Goal: Communication & Community: Share content

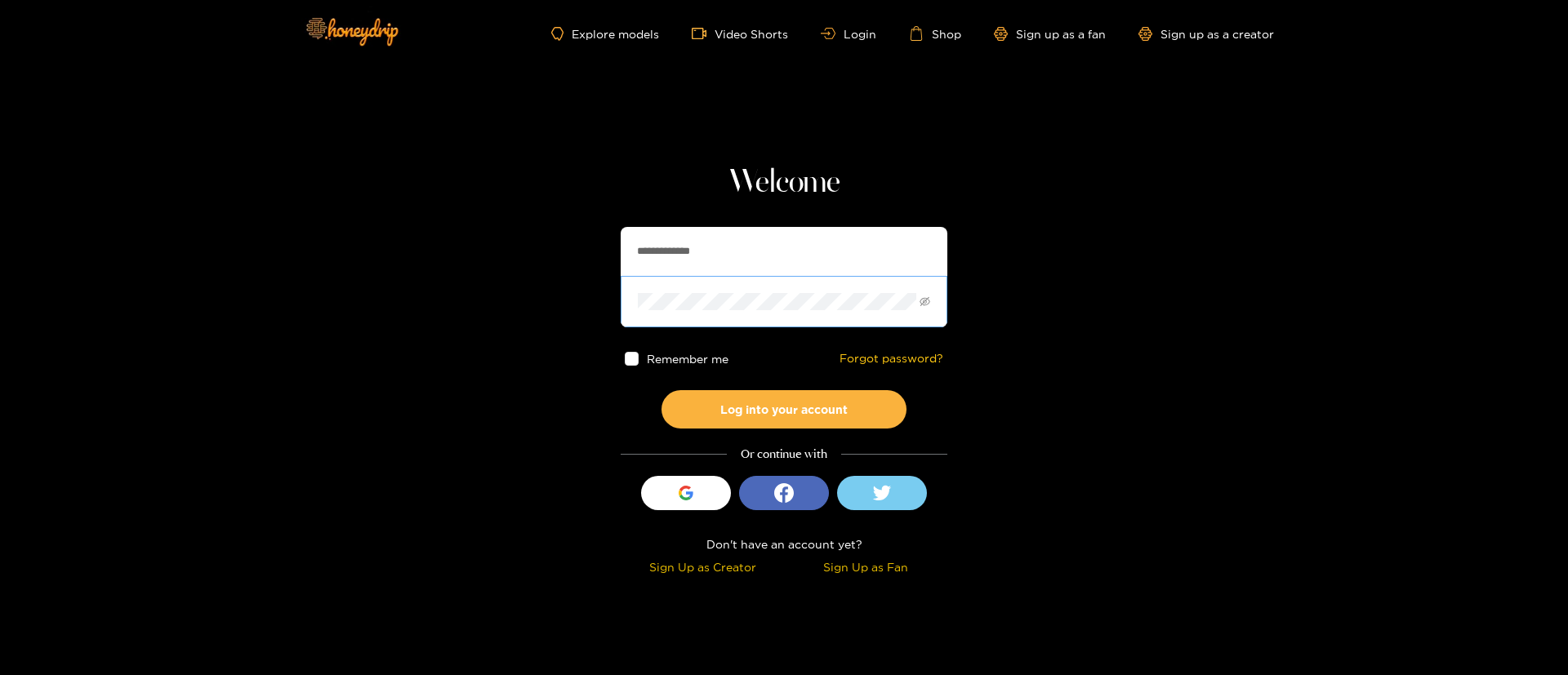
click at [755, 276] on span at bounding box center [783, 301] width 326 height 50
click at [755, 274] on input "**********" at bounding box center [783, 251] width 326 height 49
paste input "text"
type input "**********"
click at [792, 400] on button "Log into your account" at bounding box center [784, 409] width 245 height 39
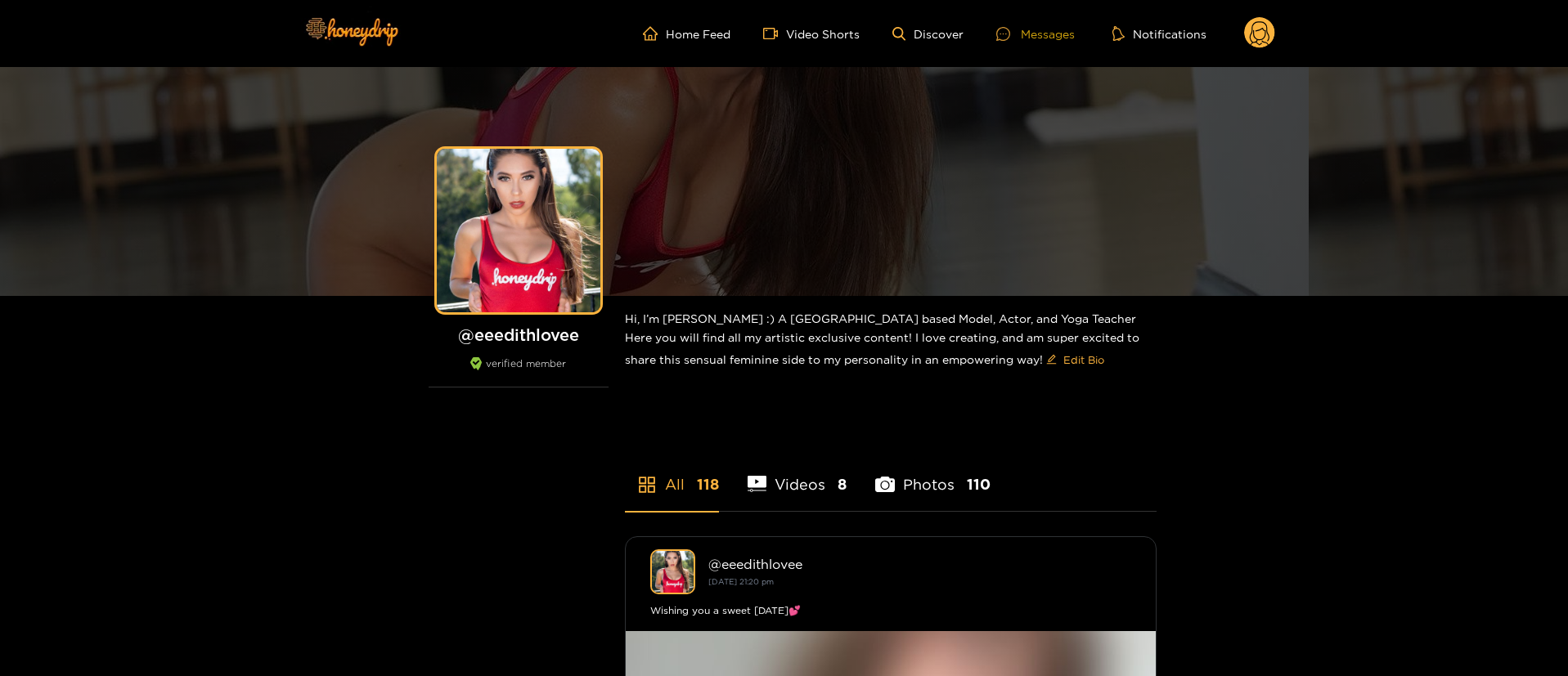
click at [1059, 40] on div "Messages" at bounding box center [1035, 33] width 78 height 19
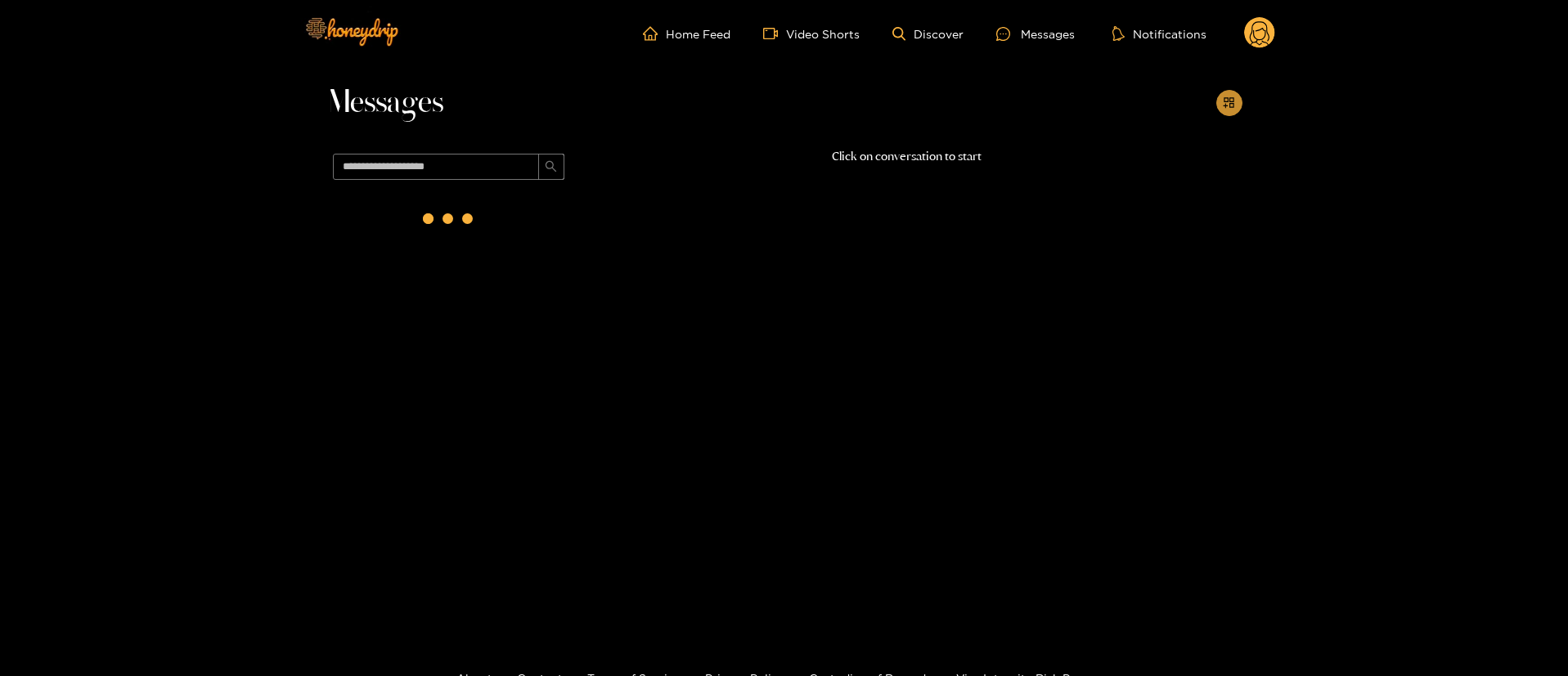
click at [1222, 111] on button "button" at bounding box center [1228, 103] width 26 height 26
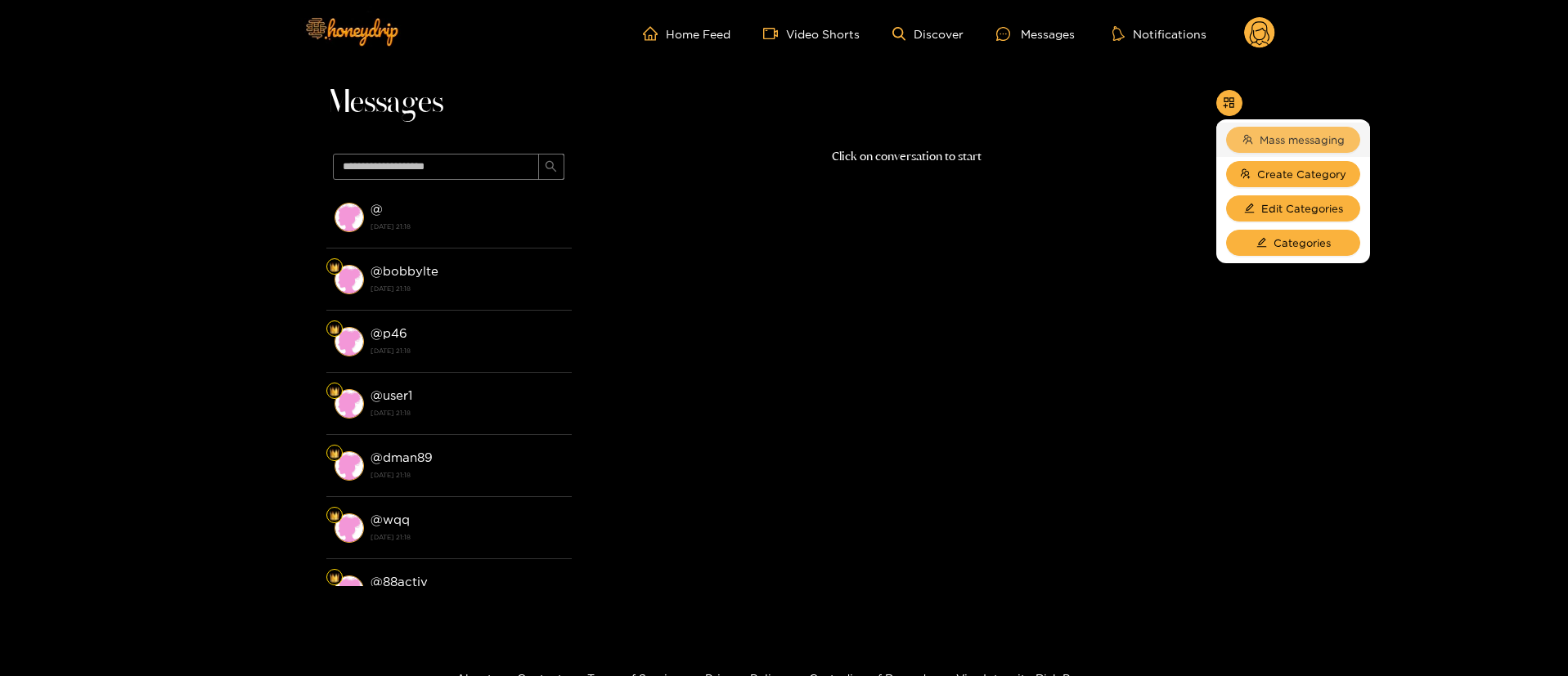
click at [1279, 130] on button "Mass messaging" at bounding box center [1292, 140] width 134 height 26
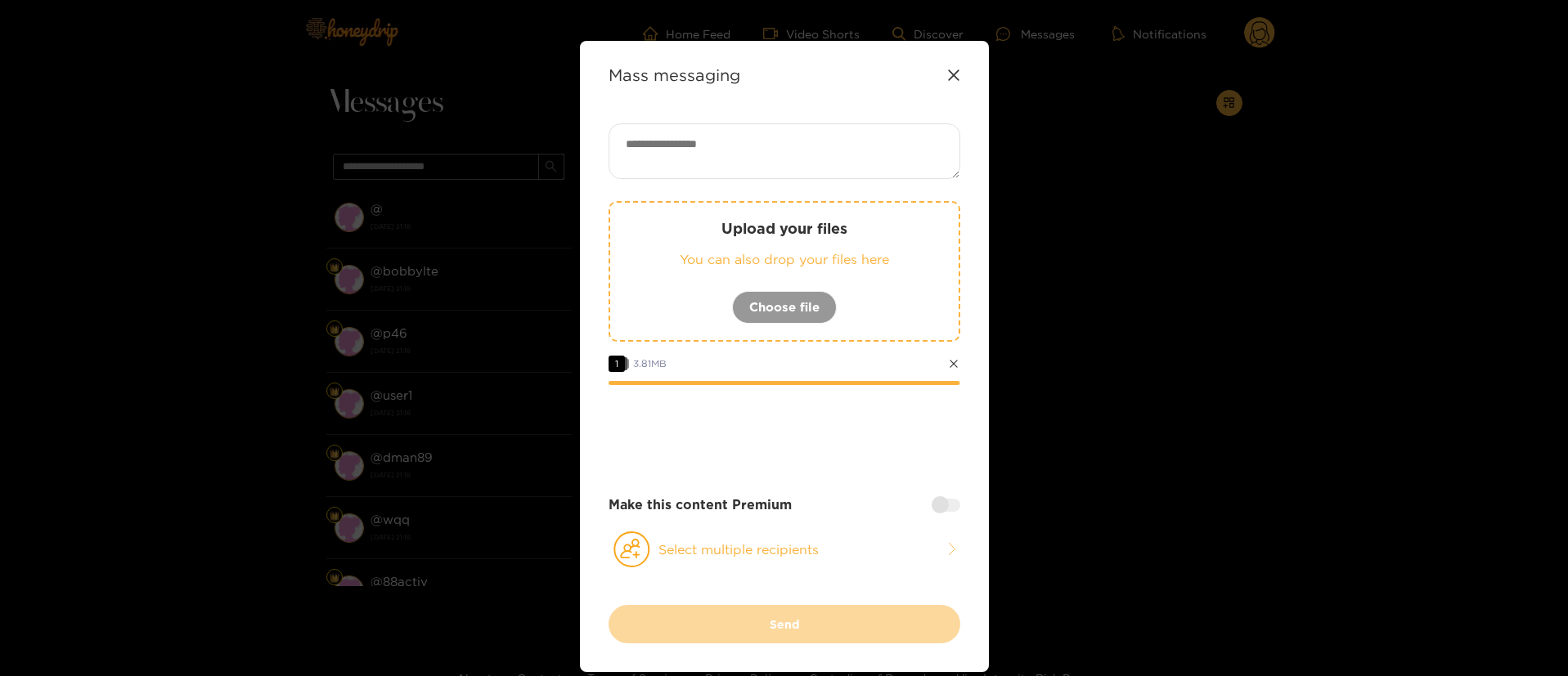
click at [956, 85] on div "Mass messaging Upload your files You can also drop your files here Choose file …" at bounding box center [784, 356] width 409 height 631
click at [956, 70] on icon at bounding box center [954, 75] width 14 height 14
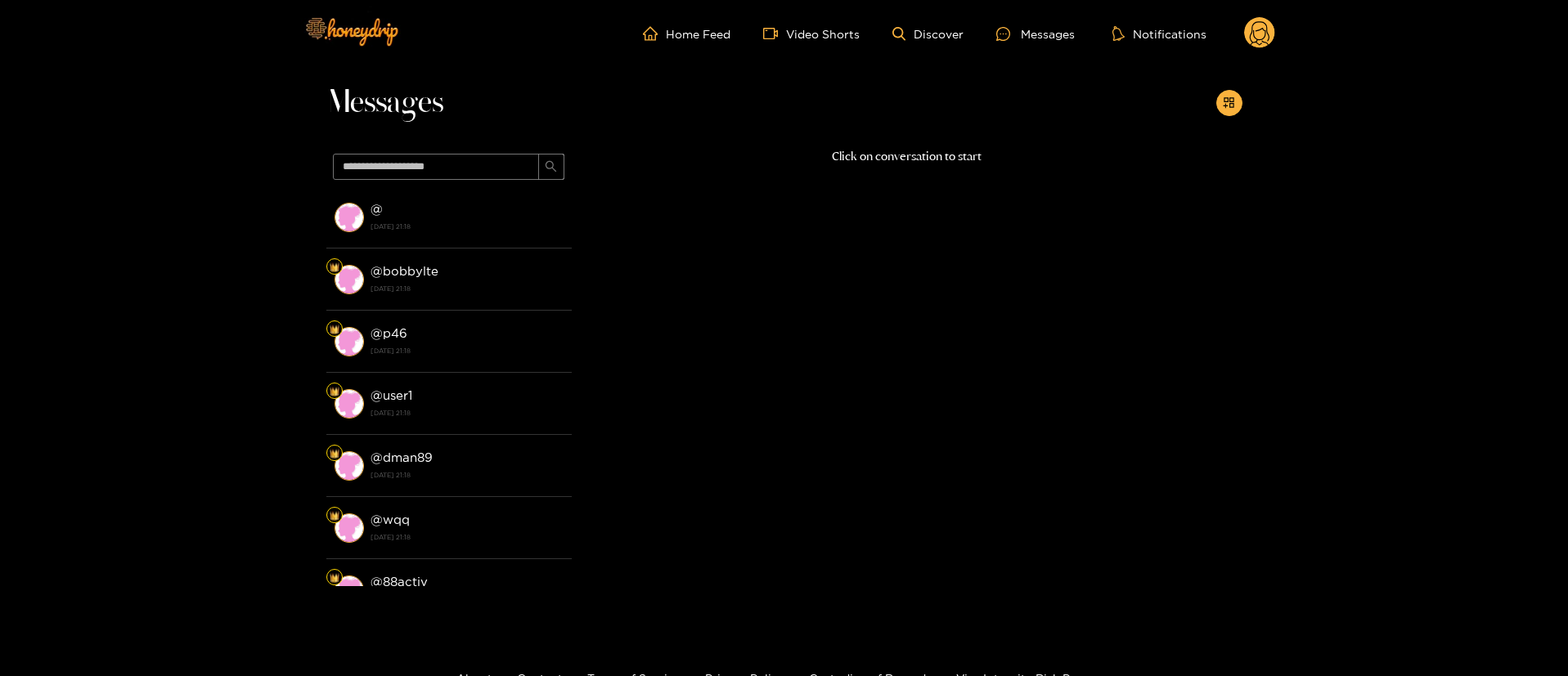
click at [1247, 30] on circle at bounding box center [1259, 32] width 32 height 32
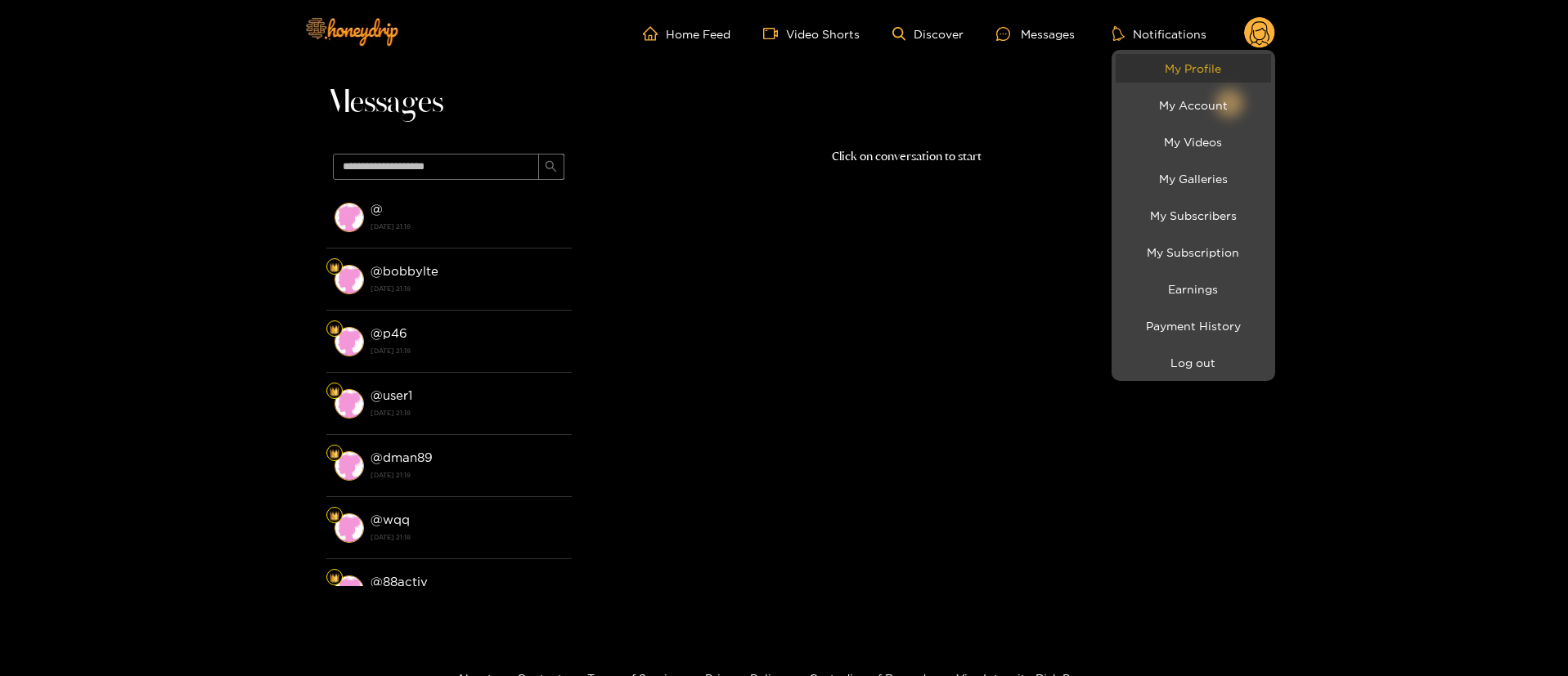
drag, startPoint x: 1247, startPoint y: 30, endPoint x: 1212, endPoint y: 69, distance: 52.4
click at [1216, 69] on link "My Profile" at bounding box center [1193, 68] width 156 height 29
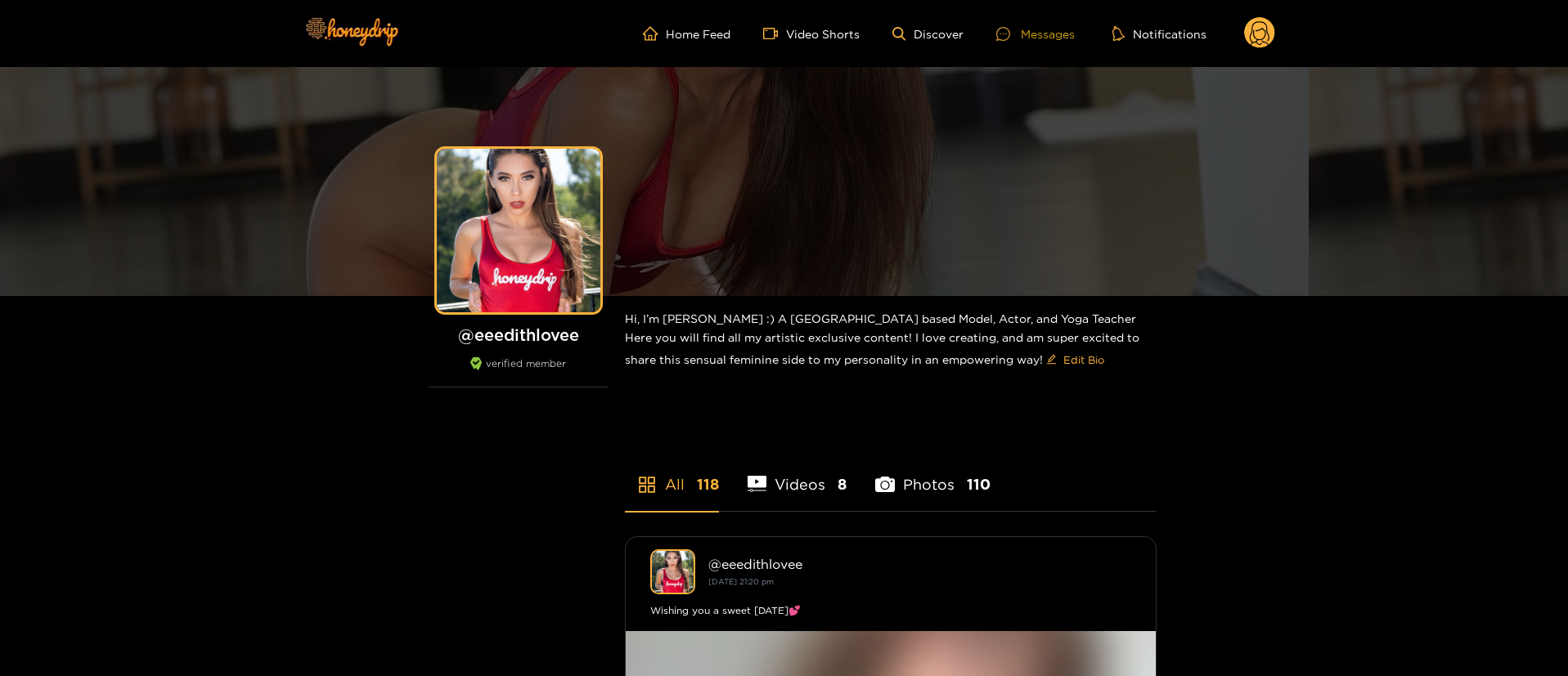
click at [1029, 38] on div "Messages" at bounding box center [1035, 33] width 78 height 19
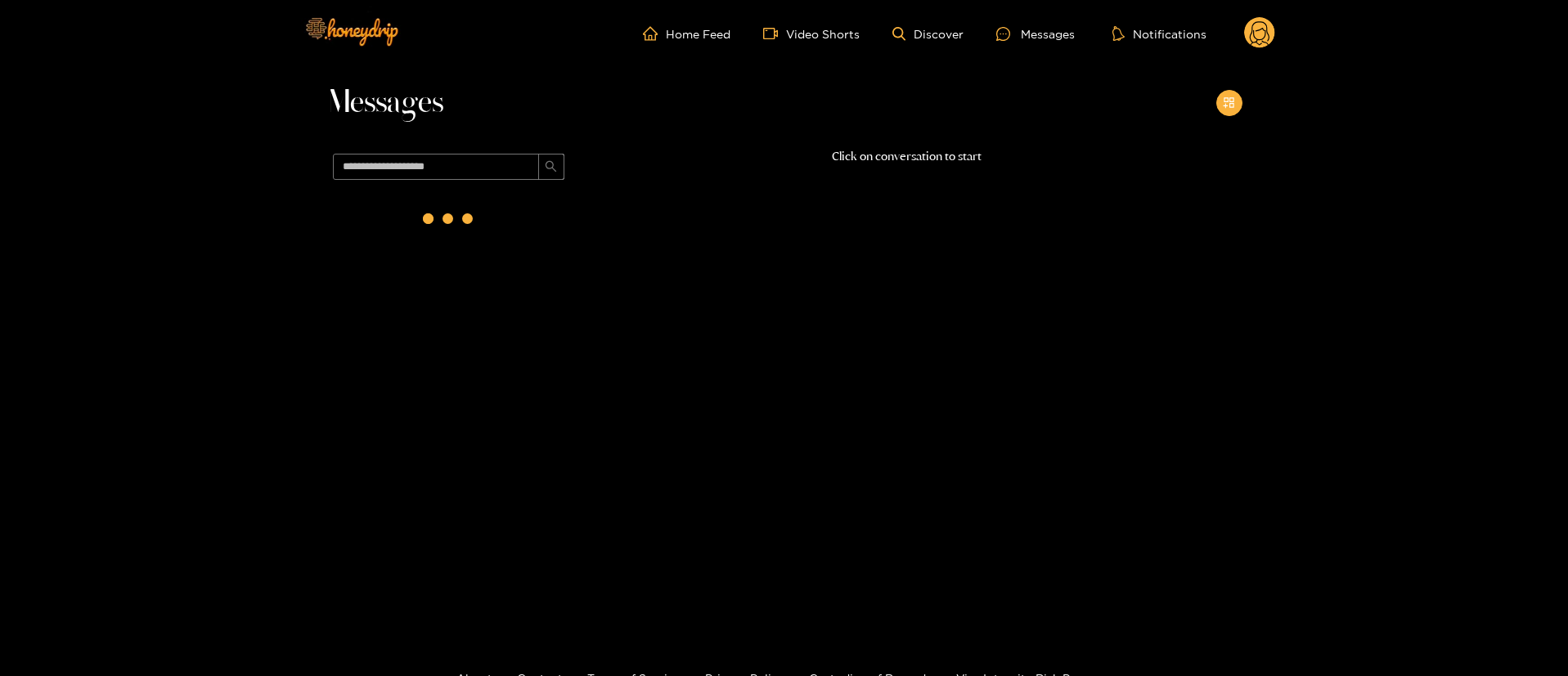
drag, startPoint x: 1230, startPoint y: 105, endPoint x: 1255, endPoint y: 122, distance: 30.2
click at [1231, 105] on icon "appstore-add" at bounding box center [1229, 103] width 13 height 13
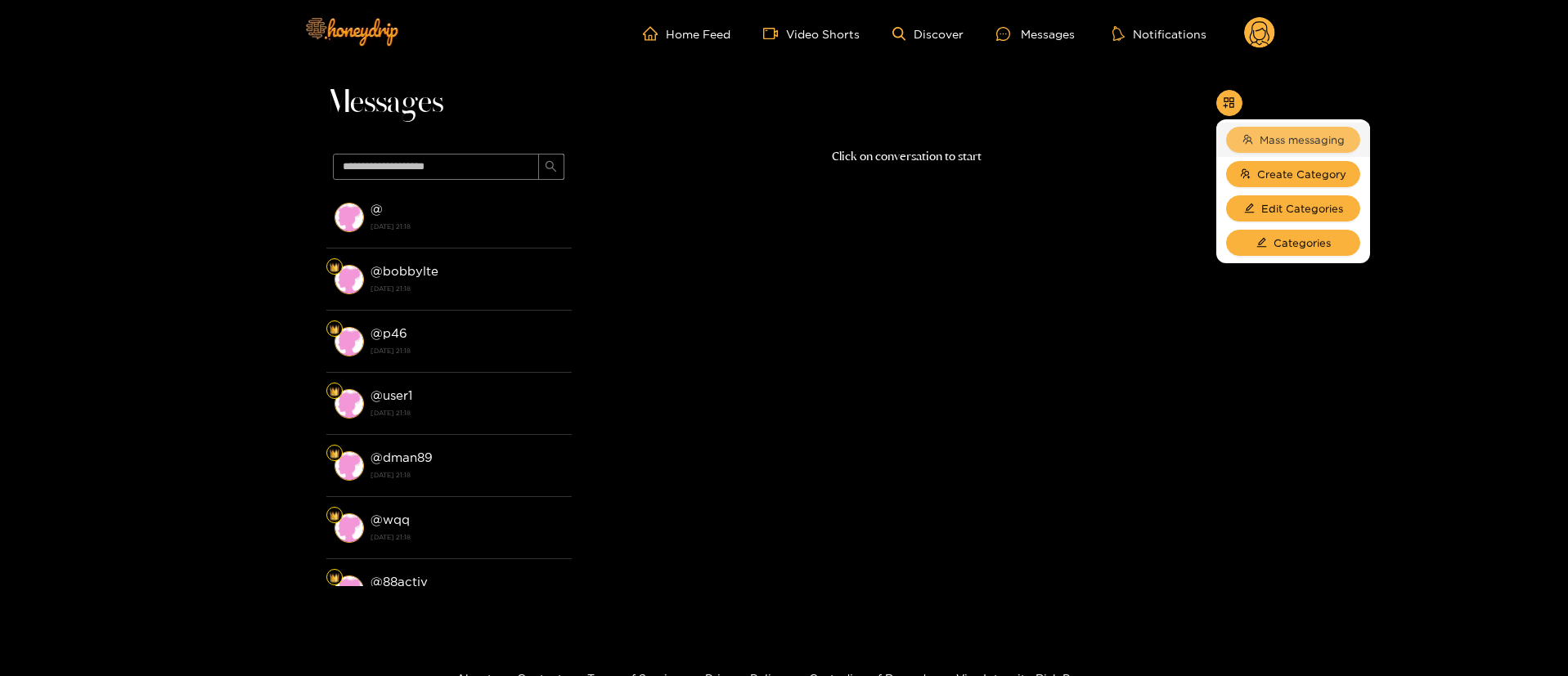
click at [1272, 135] on span "Mass messaging" at bounding box center [1302, 140] width 85 height 16
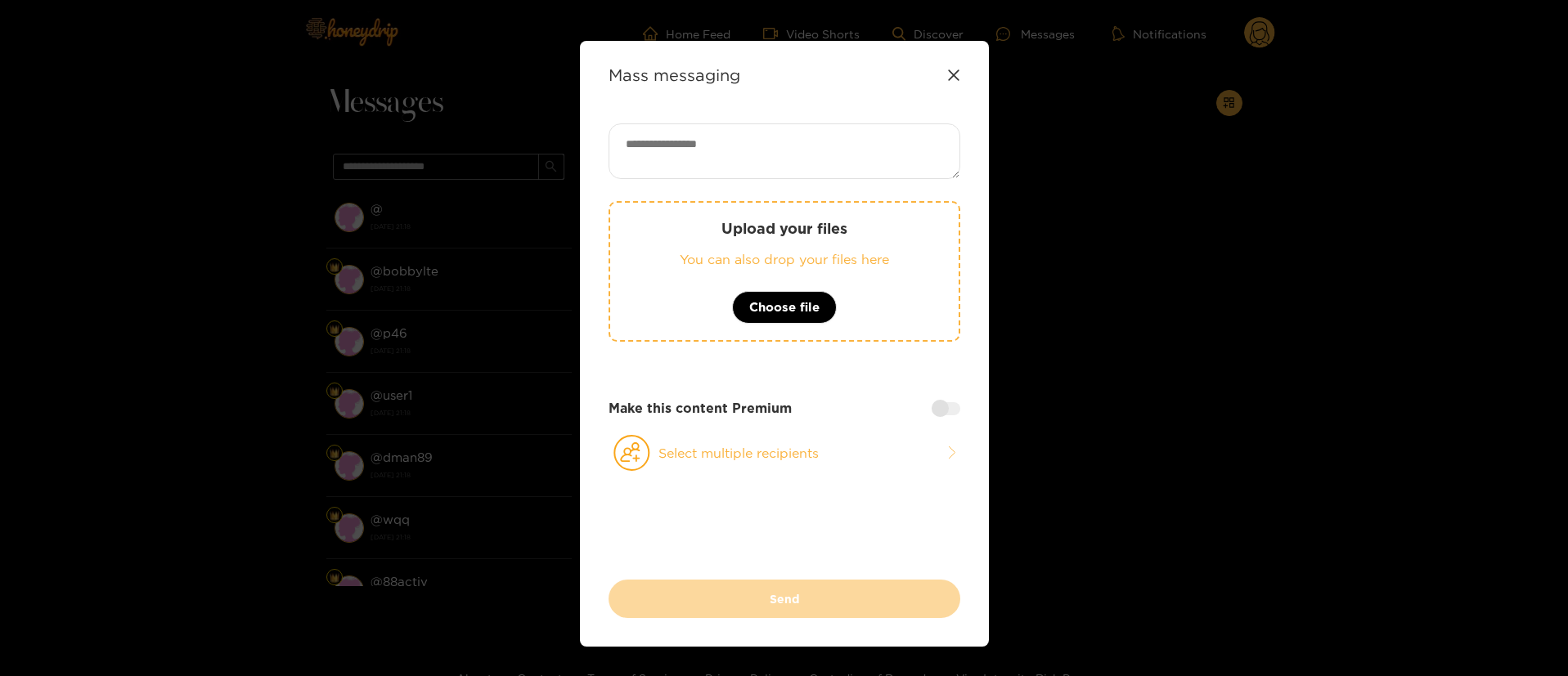
click at [829, 131] on textarea at bounding box center [784, 151] width 352 height 56
paste textarea "**********"
type textarea "**********"
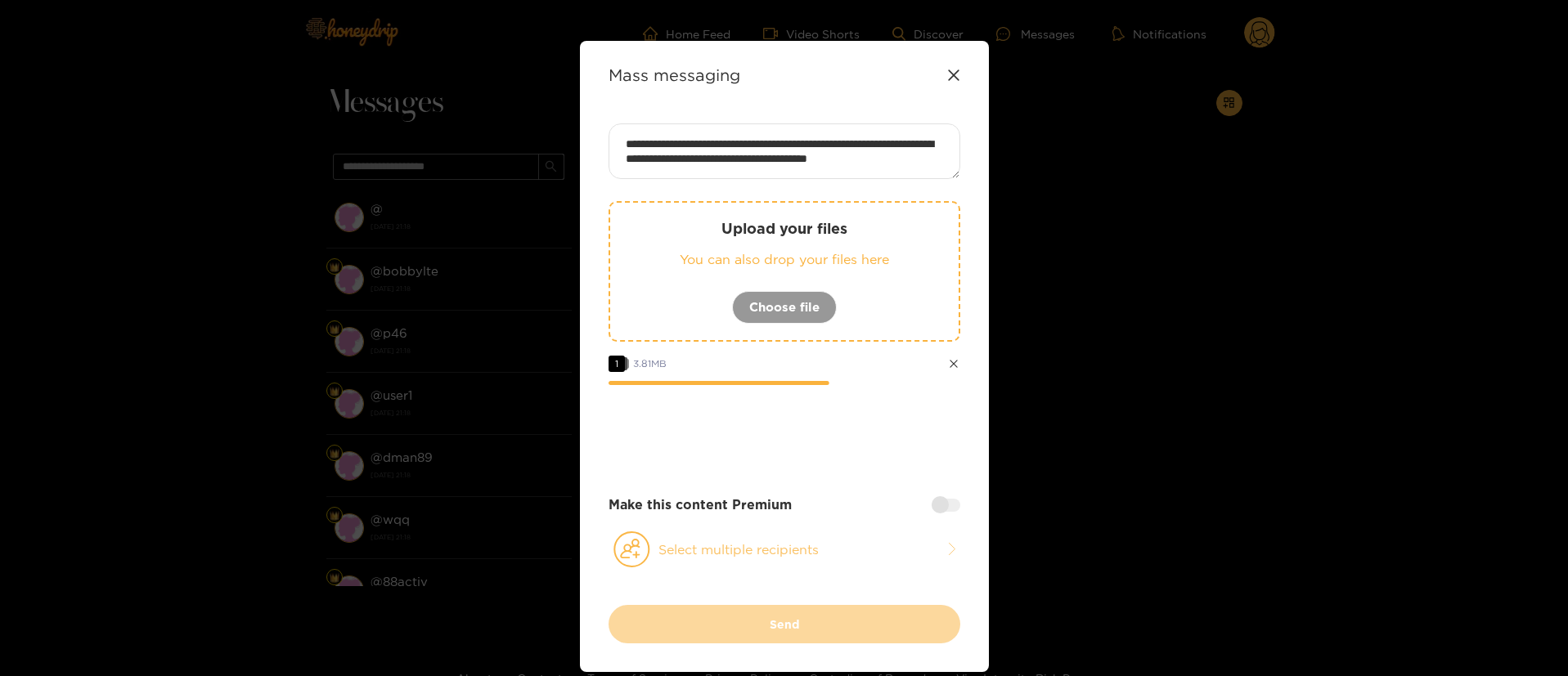
click at [811, 551] on button "Select multiple recipients" at bounding box center [784, 549] width 352 height 38
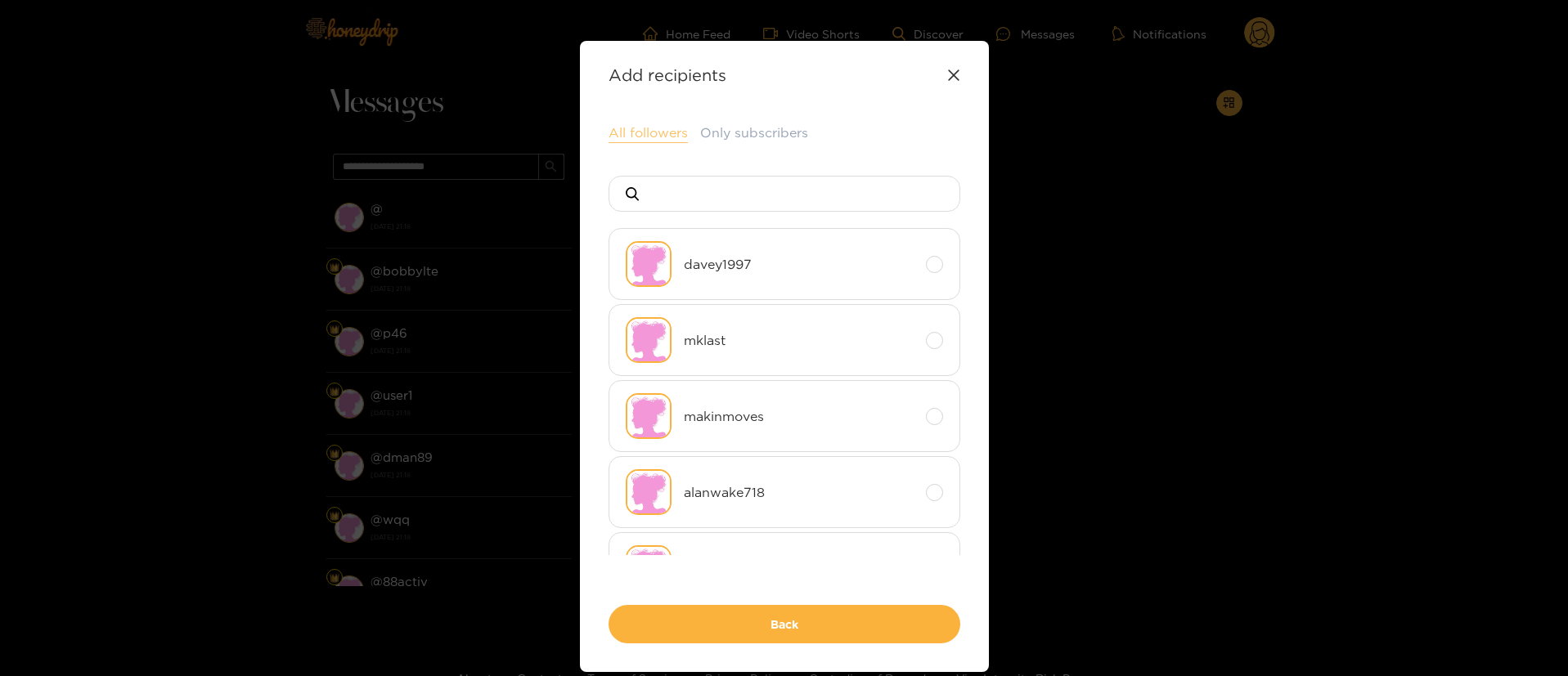
click at [654, 135] on button "All followers" at bounding box center [648, 133] width 79 height 20
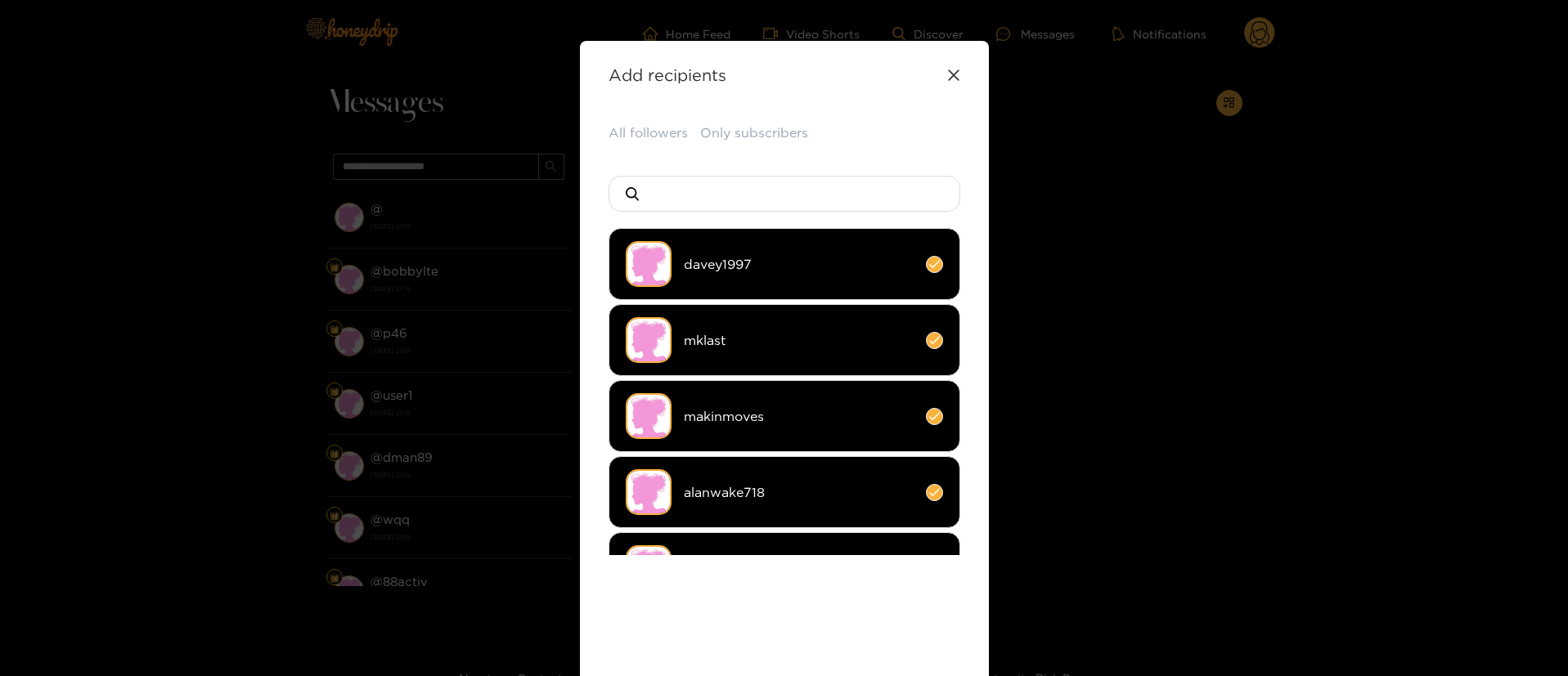
drag, startPoint x: 780, startPoint y: 631, endPoint x: 783, endPoint y: 608, distance: 23.2
click at [780, 626] on div "All followers Only subscribers davey1997 mklast makinmoves alanwake718 frankget…" at bounding box center [784, 423] width 352 height 600
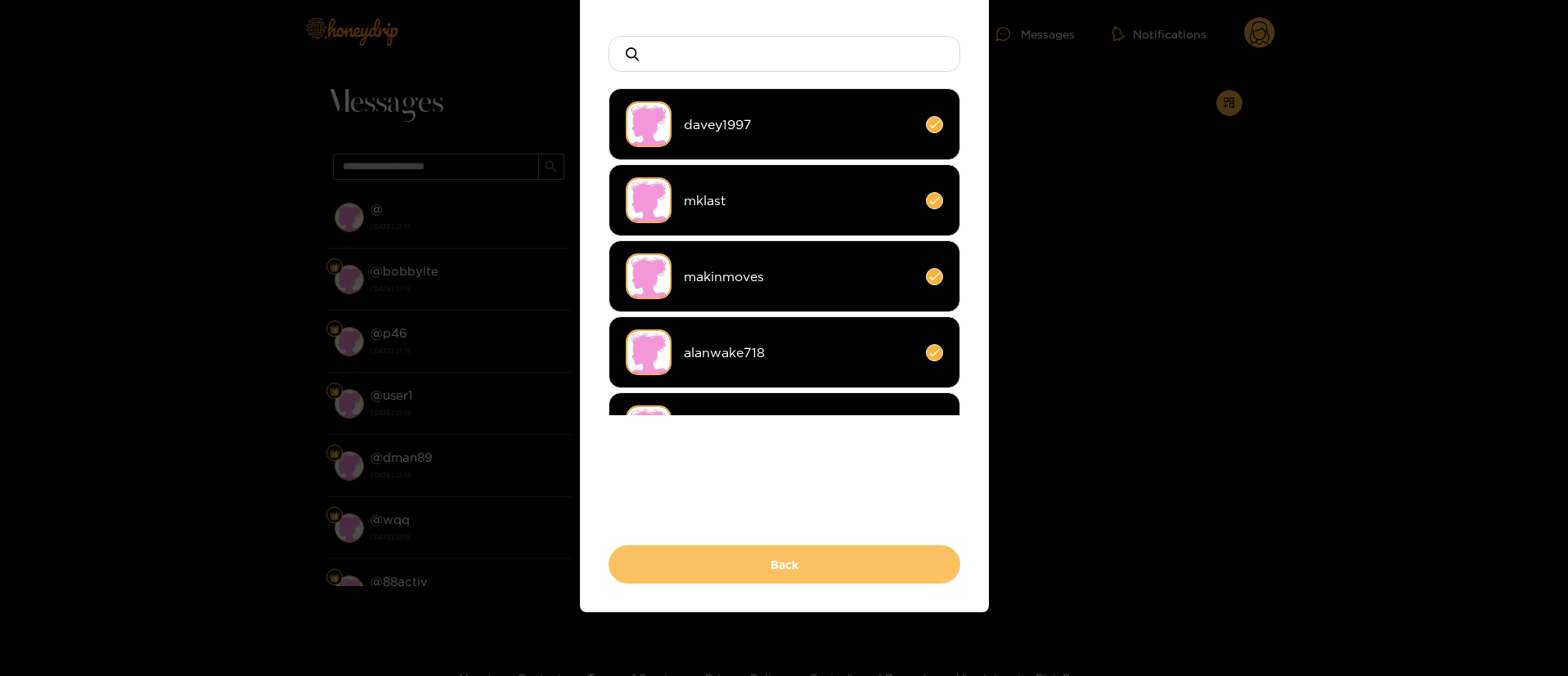
scroll to position [141, 0]
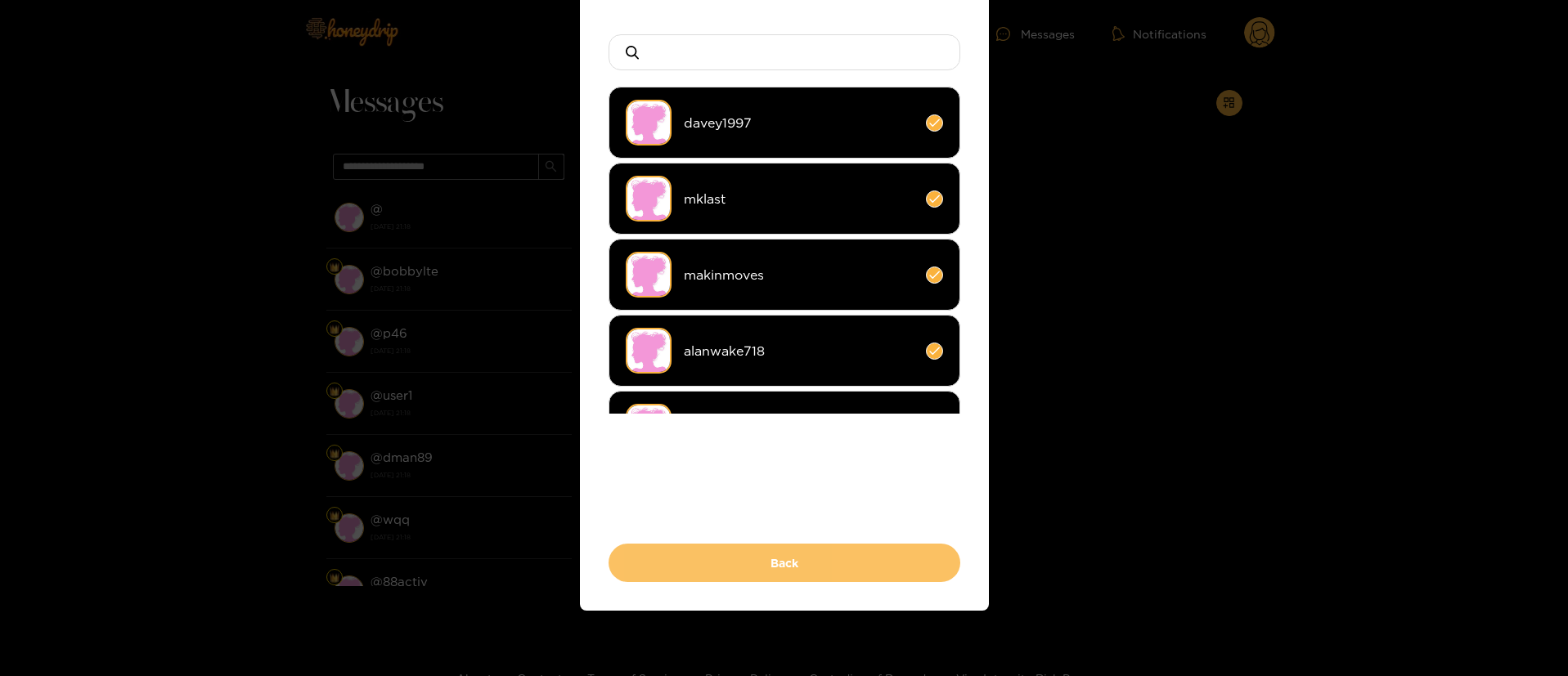
drag, startPoint x: 776, startPoint y: 571, endPoint x: 777, endPoint y: 562, distance: 9.1
click at [776, 572] on button "Back" at bounding box center [784, 563] width 352 height 39
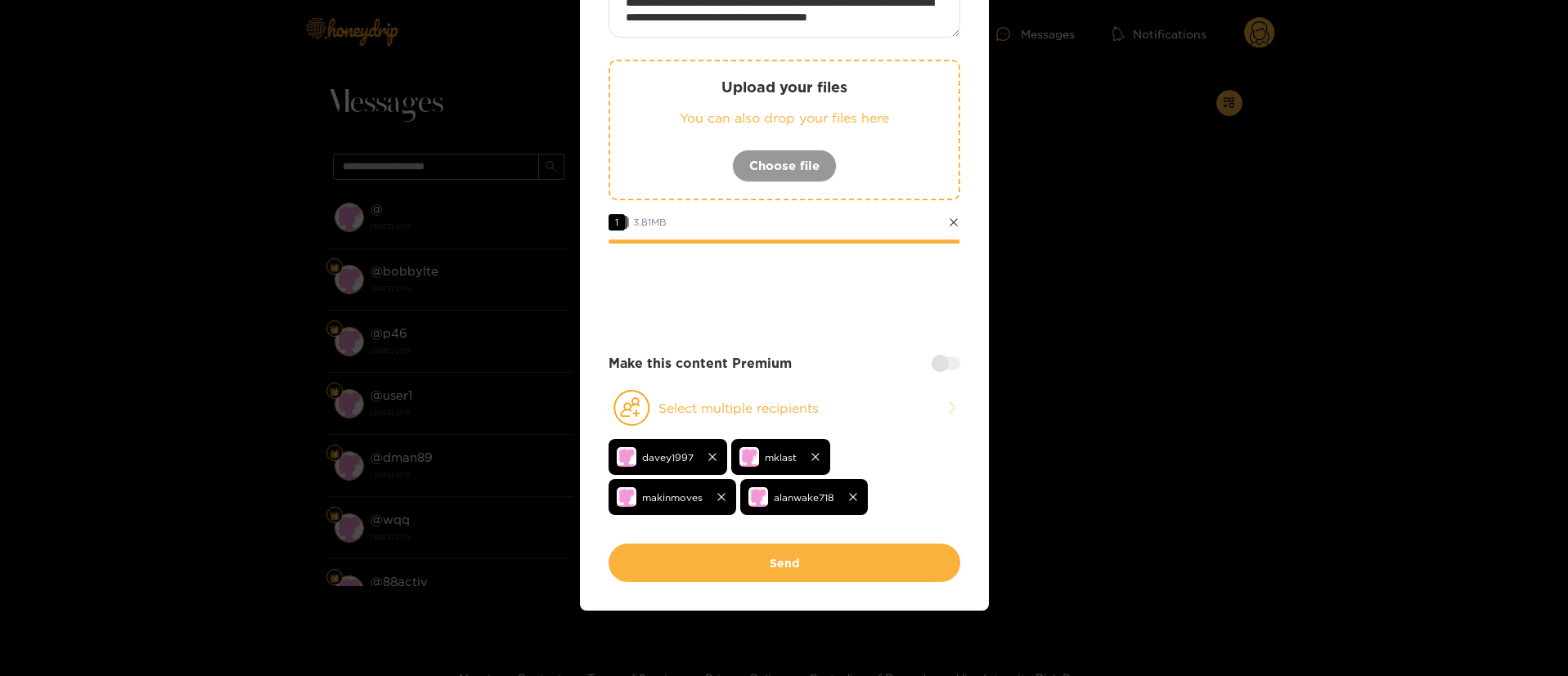
click at [840, 306] on div at bounding box center [784, 288] width 352 height 66
click at [848, 265] on div at bounding box center [784, 288] width 352 height 66
click at [854, 277] on div at bounding box center [784, 288] width 352 height 66
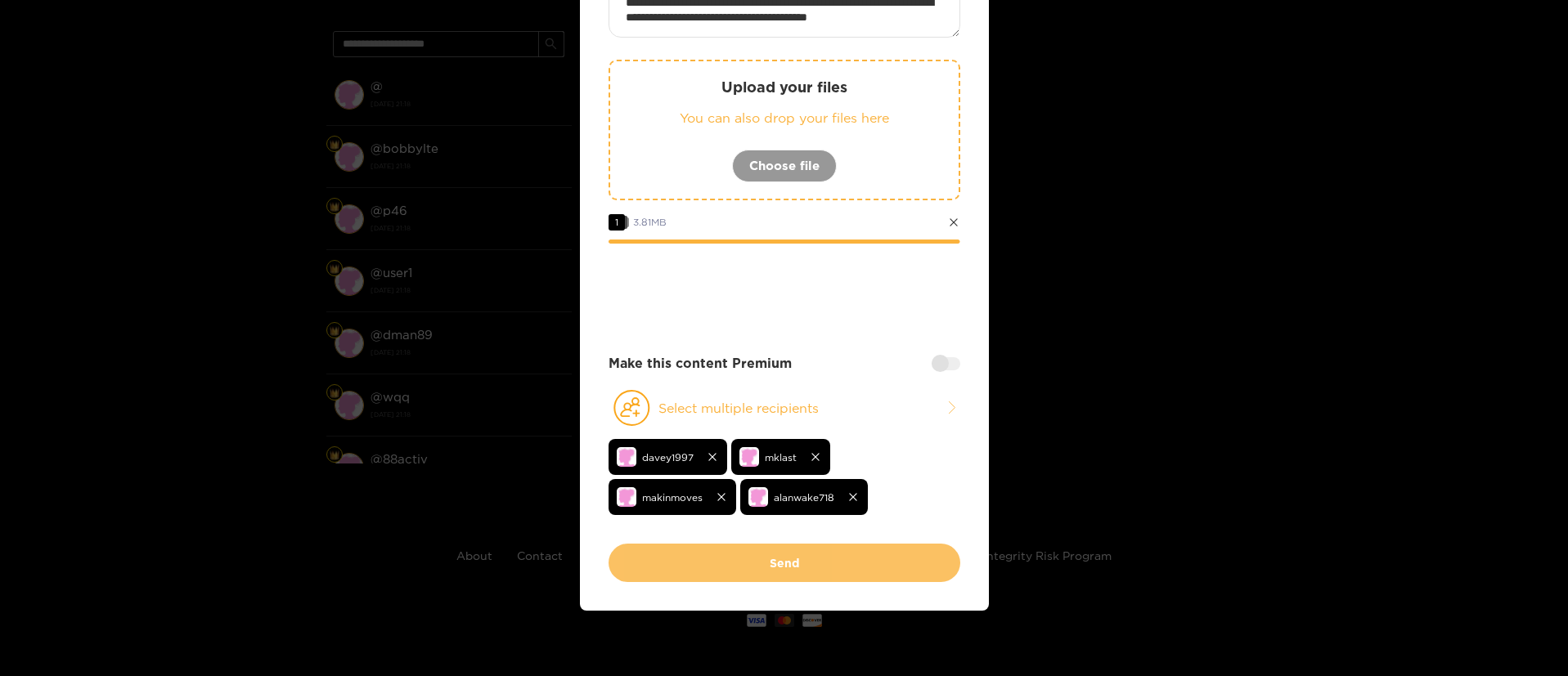
click at [814, 574] on button "Send" at bounding box center [784, 563] width 352 height 39
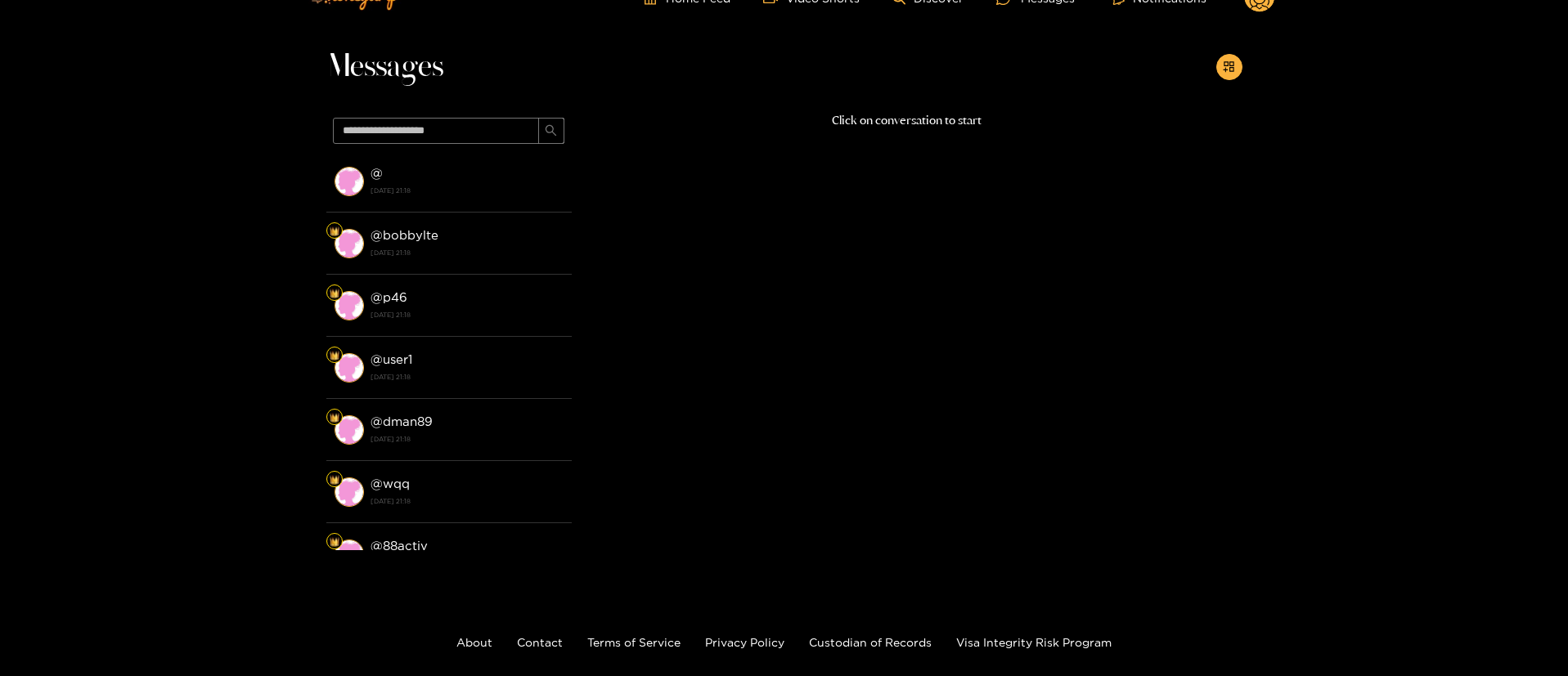
scroll to position [0, 0]
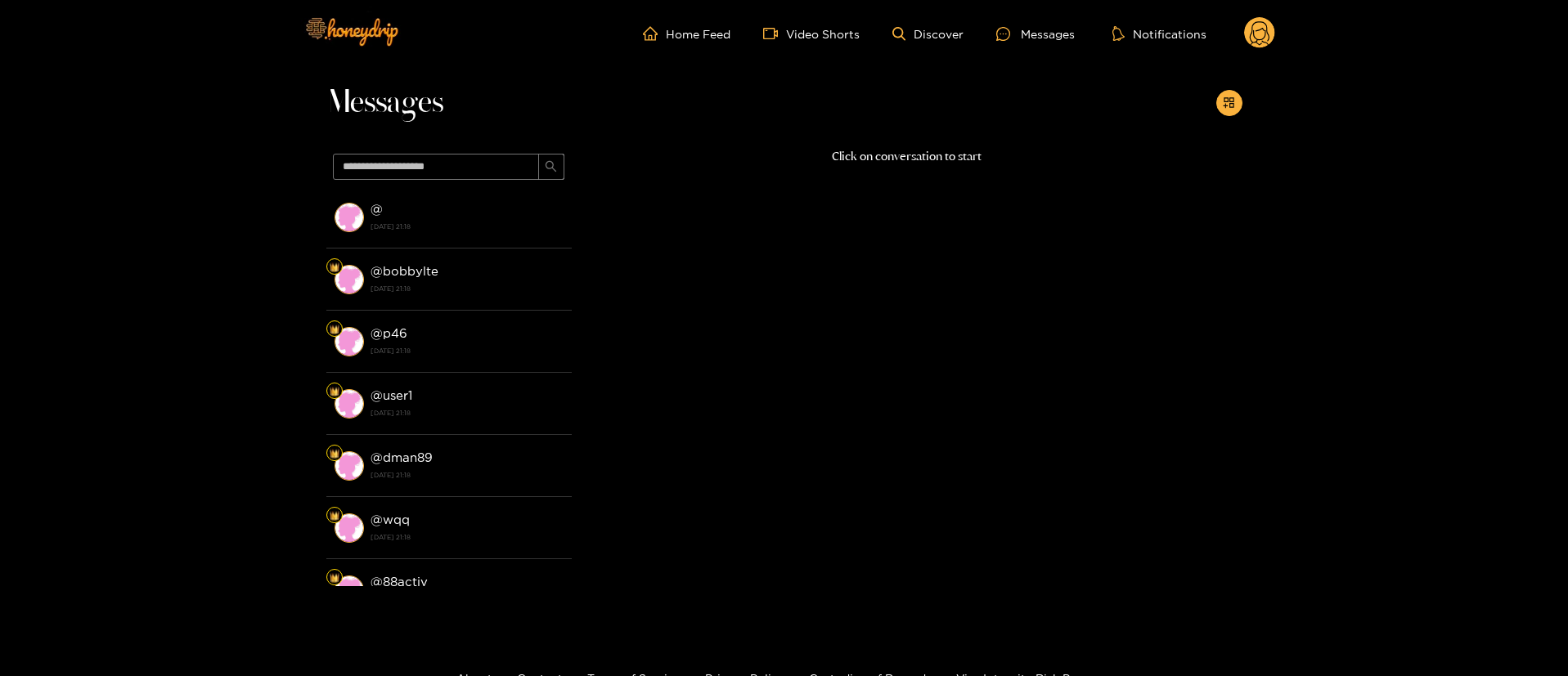
click at [1268, 23] on circle at bounding box center [1259, 32] width 32 height 32
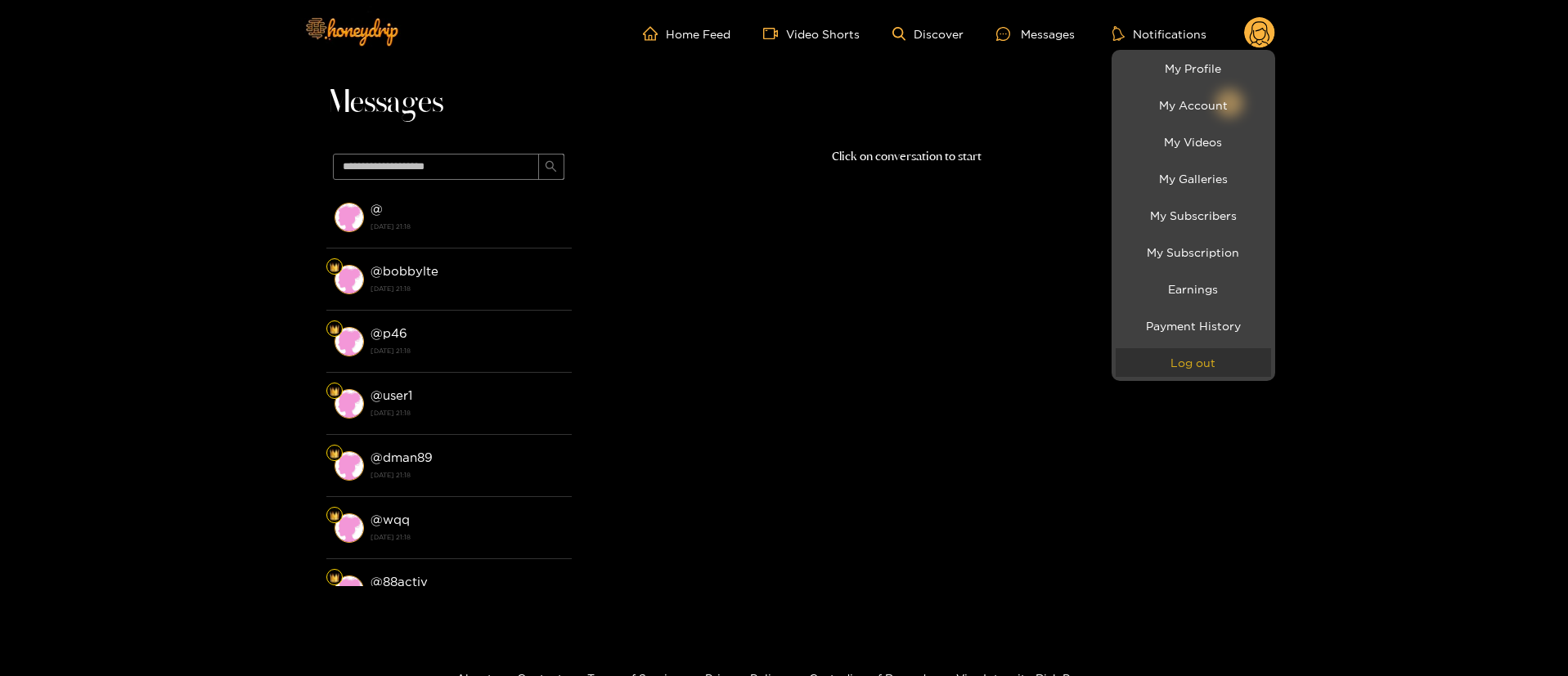
click at [1222, 366] on button "Log out" at bounding box center [1193, 363] width 156 height 29
